Goal: Information Seeking & Learning: Check status

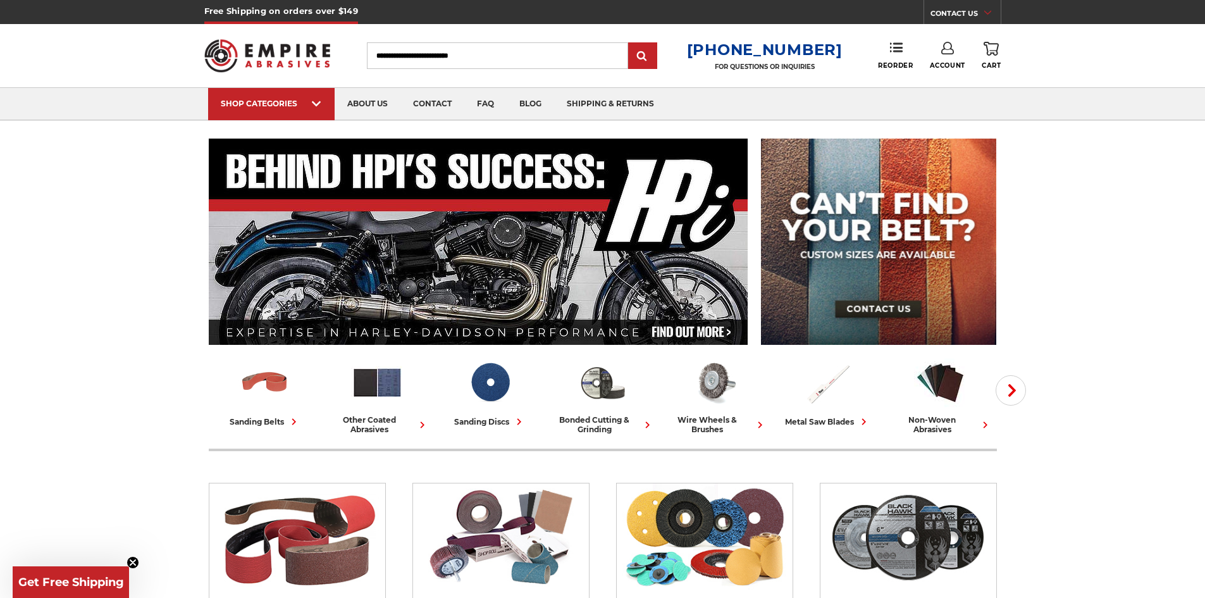
click at [938, 53] on link "Account" at bounding box center [947, 56] width 35 height 28
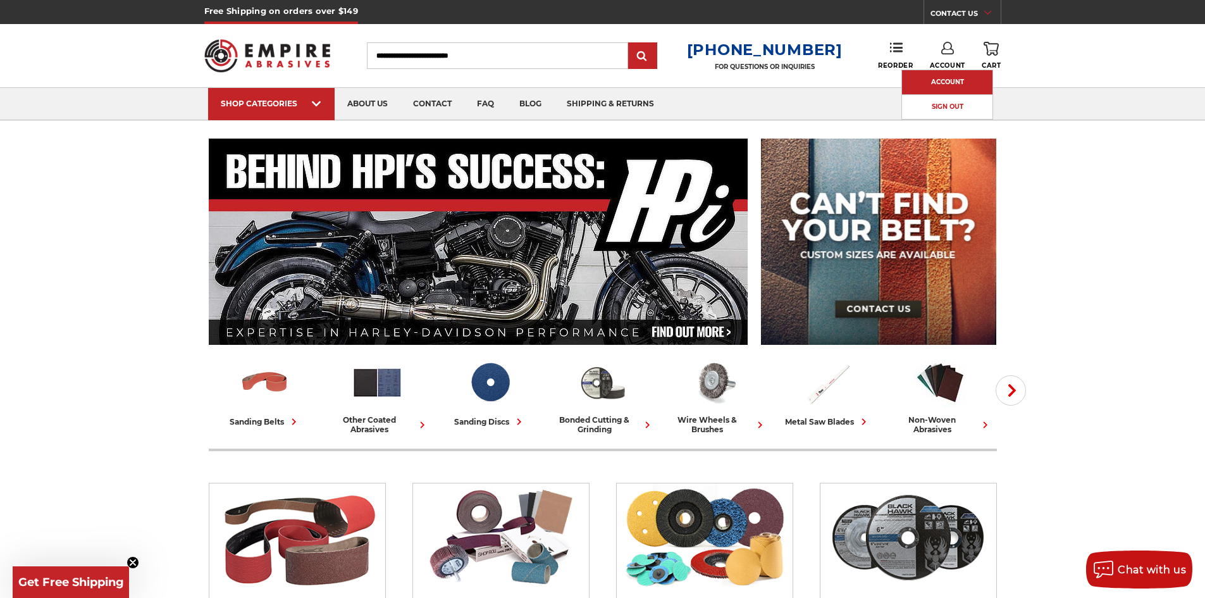
click at [944, 72] on link "Account" at bounding box center [947, 82] width 90 height 24
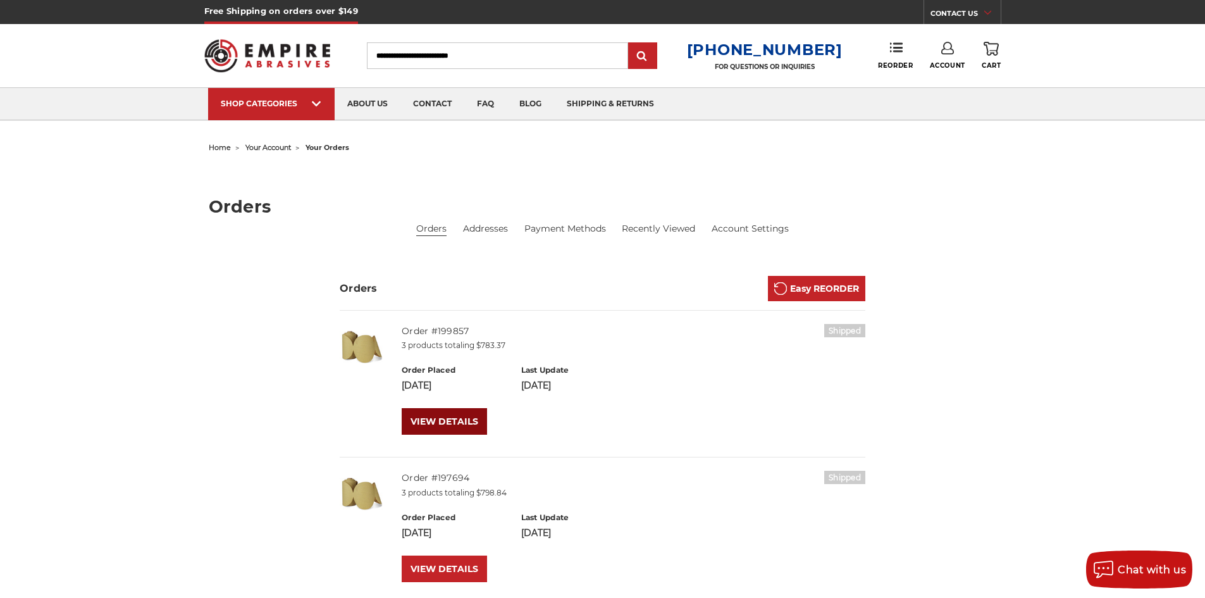
click at [455, 419] on link "VIEW DETAILS" at bounding box center [444, 421] width 85 height 27
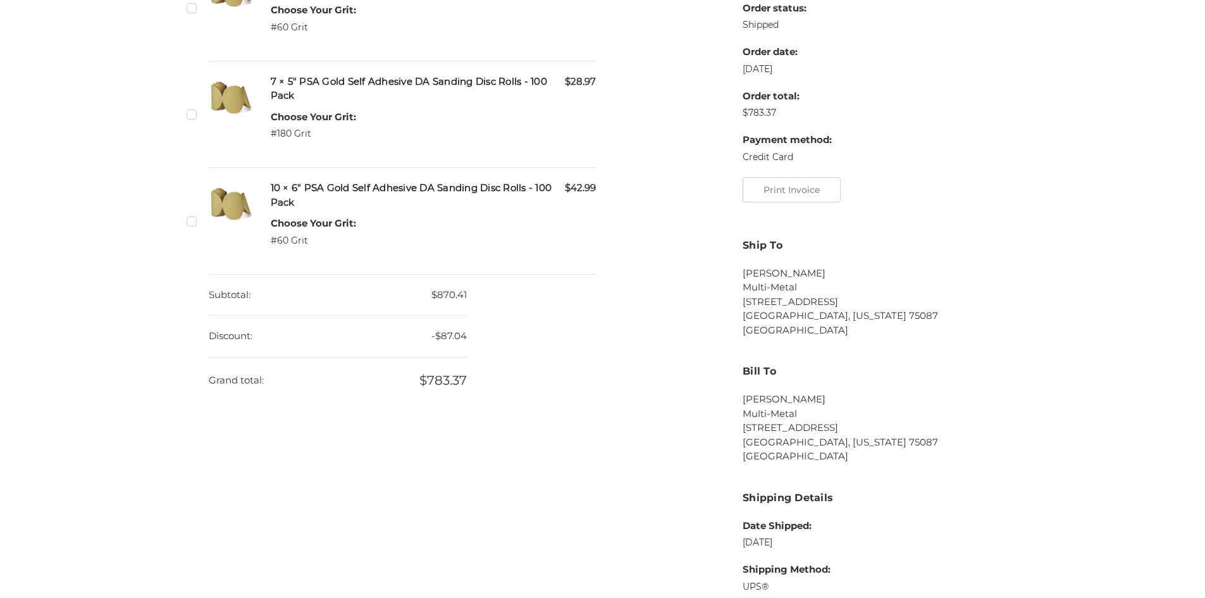
scroll to position [506, 0]
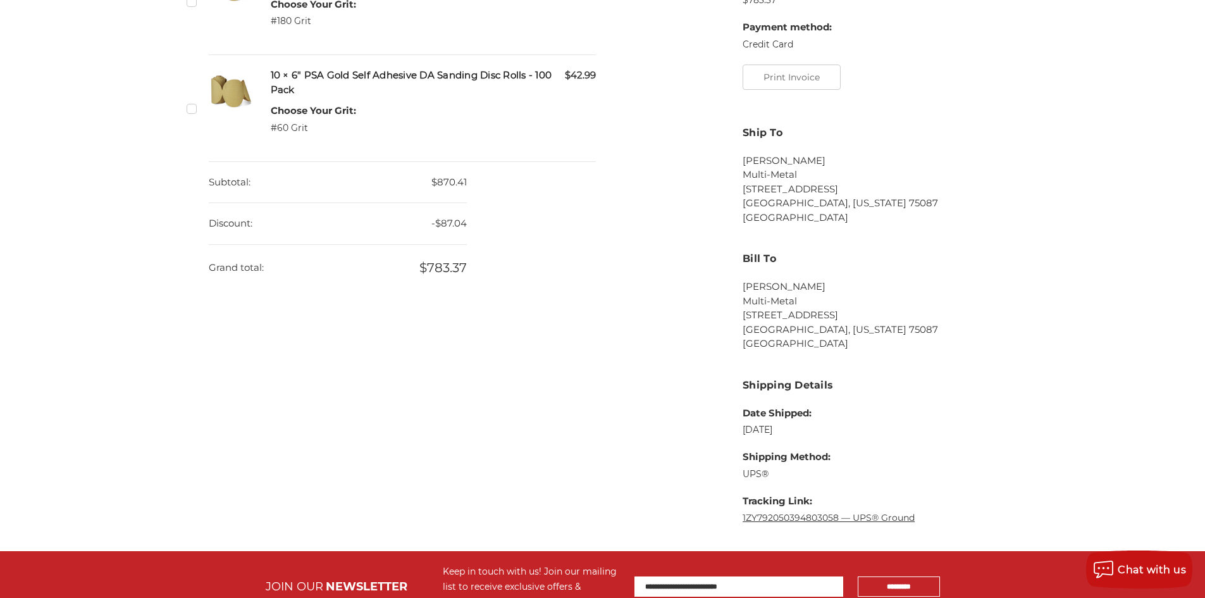
click at [781, 515] on link "1ZY792050394803058 — UPS® Ground" at bounding box center [829, 517] width 172 height 11
